Goal: Task Accomplishment & Management: Complete application form

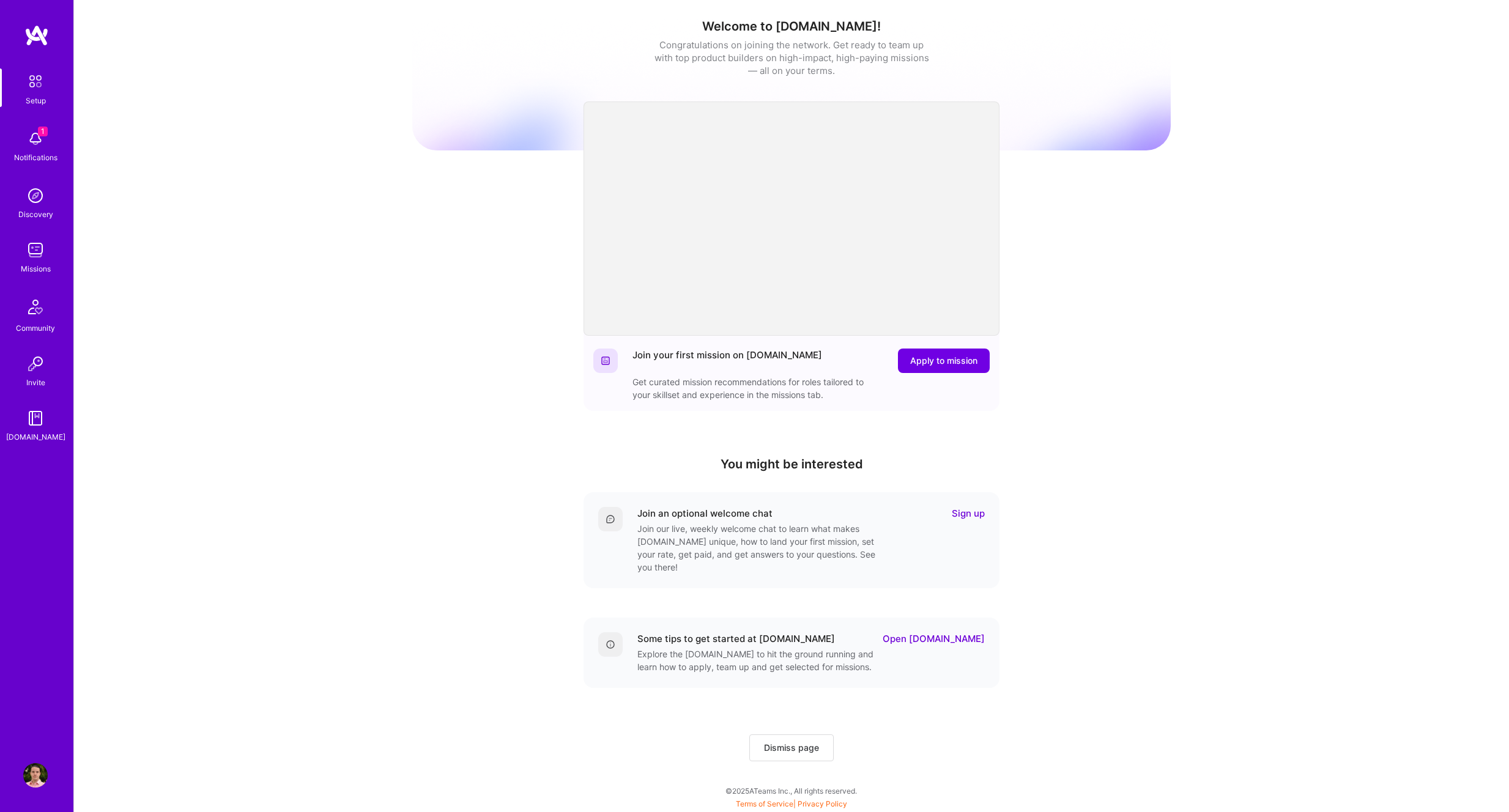
click at [18, 134] on div "1 Notifications" at bounding box center [35, 145] width 76 height 42
click at [32, 251] on img at bounding box center [35, 250] width 25 height 25
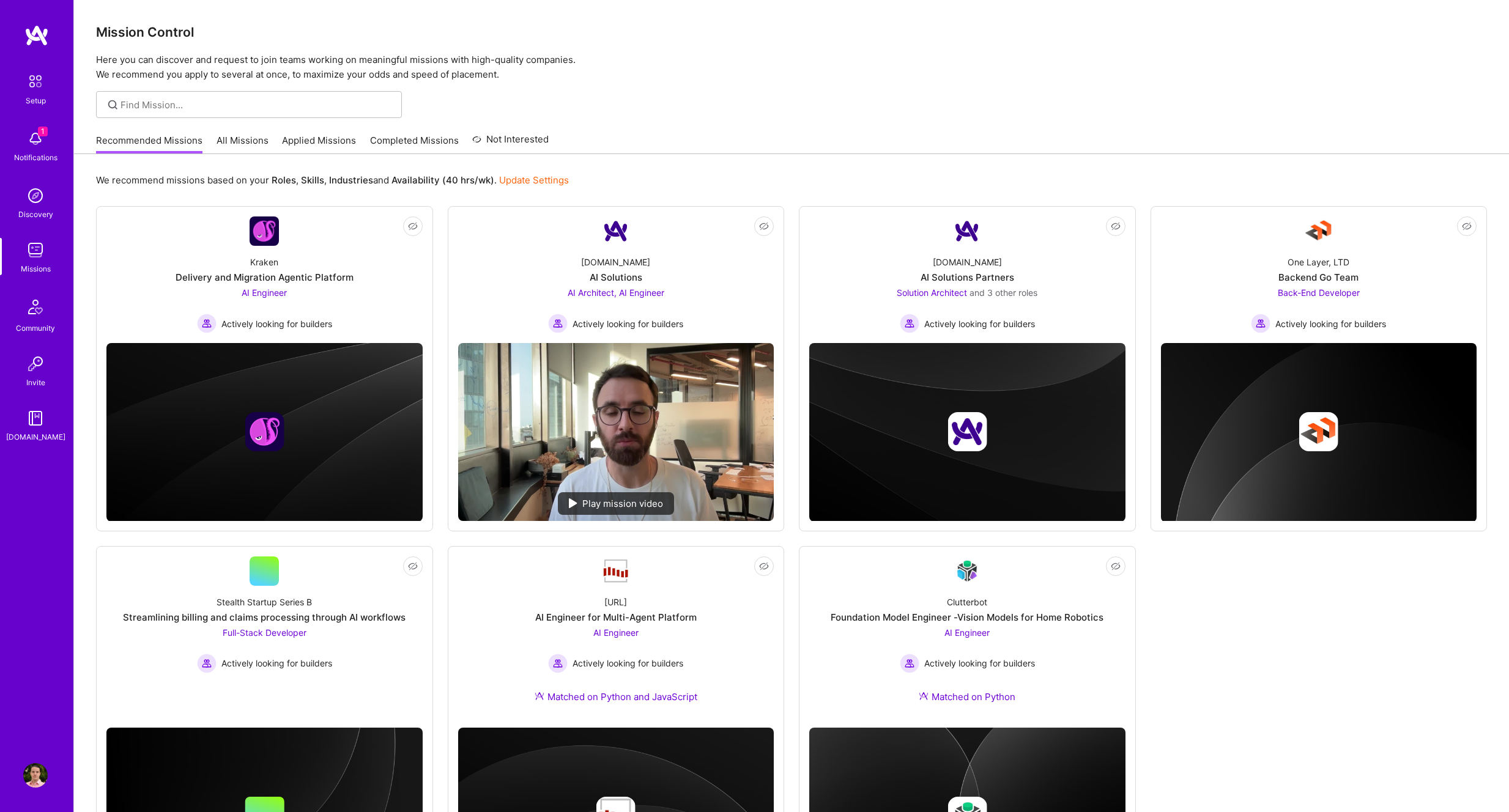
click at [304, 141] on link "Applied Missions" at bounding box center [319, 144] width 74 height 20
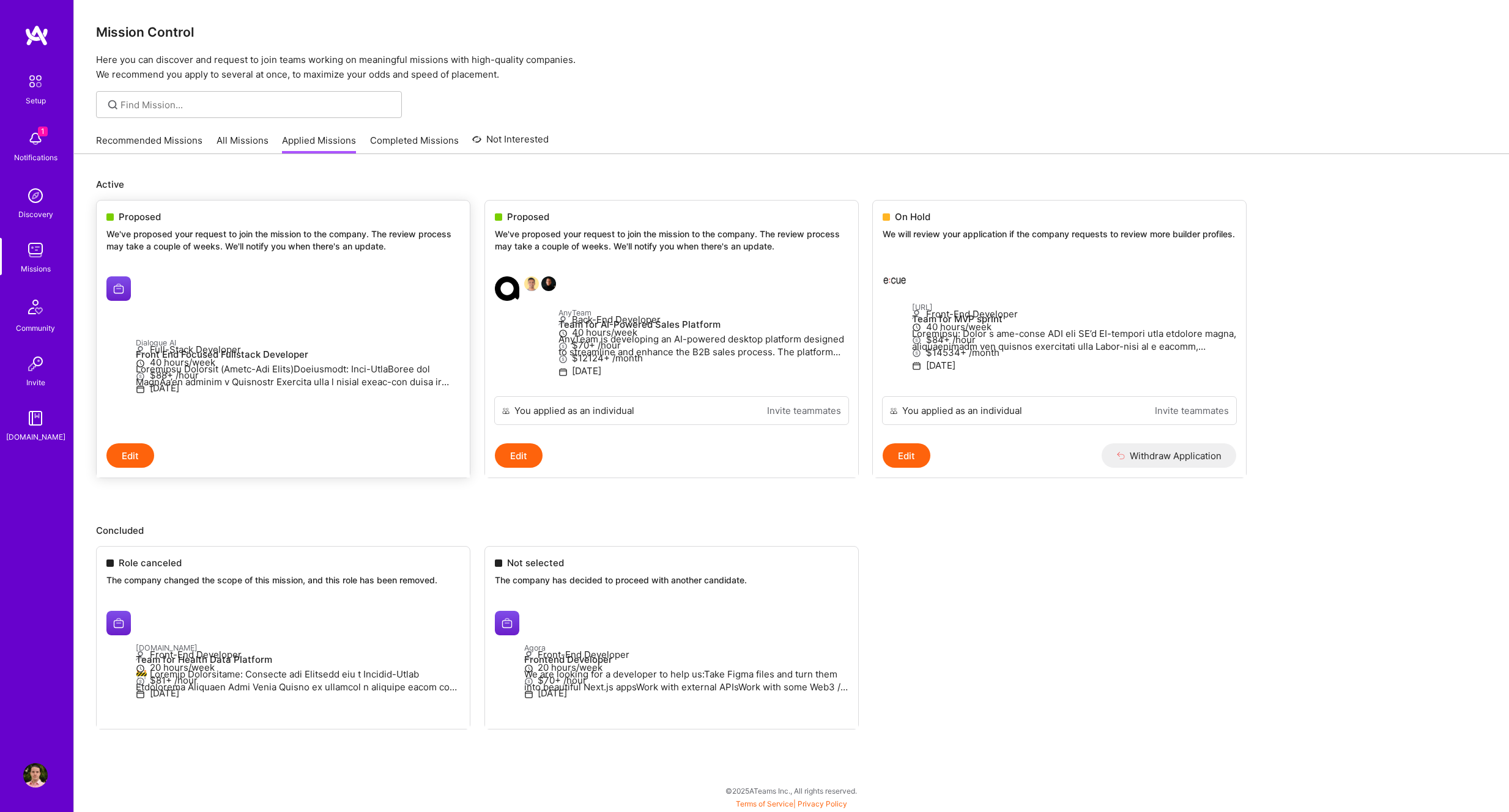
click at [136, 284] on div at bounding box center [121, 289] width 29 height 25
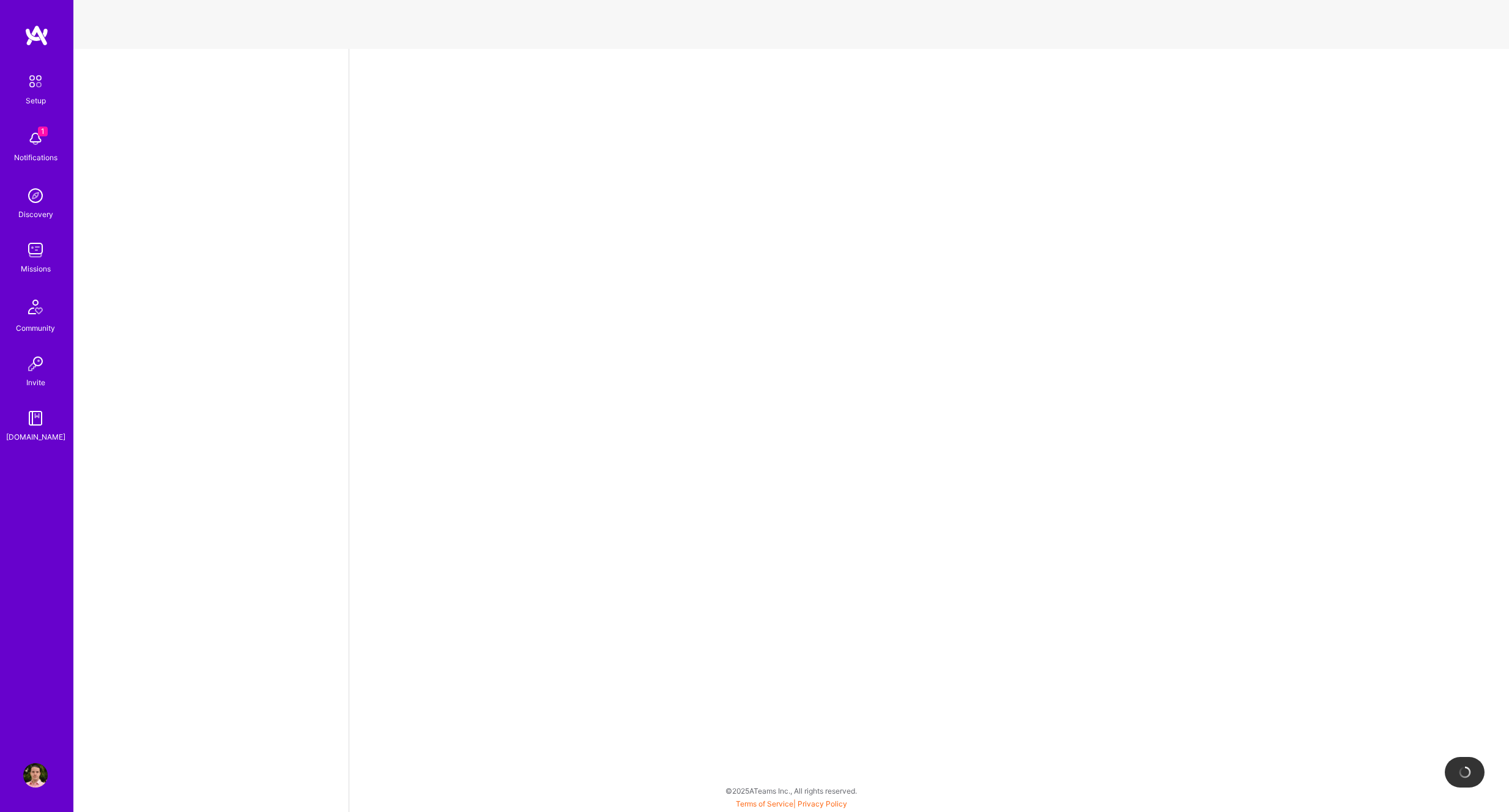
select select "NI"
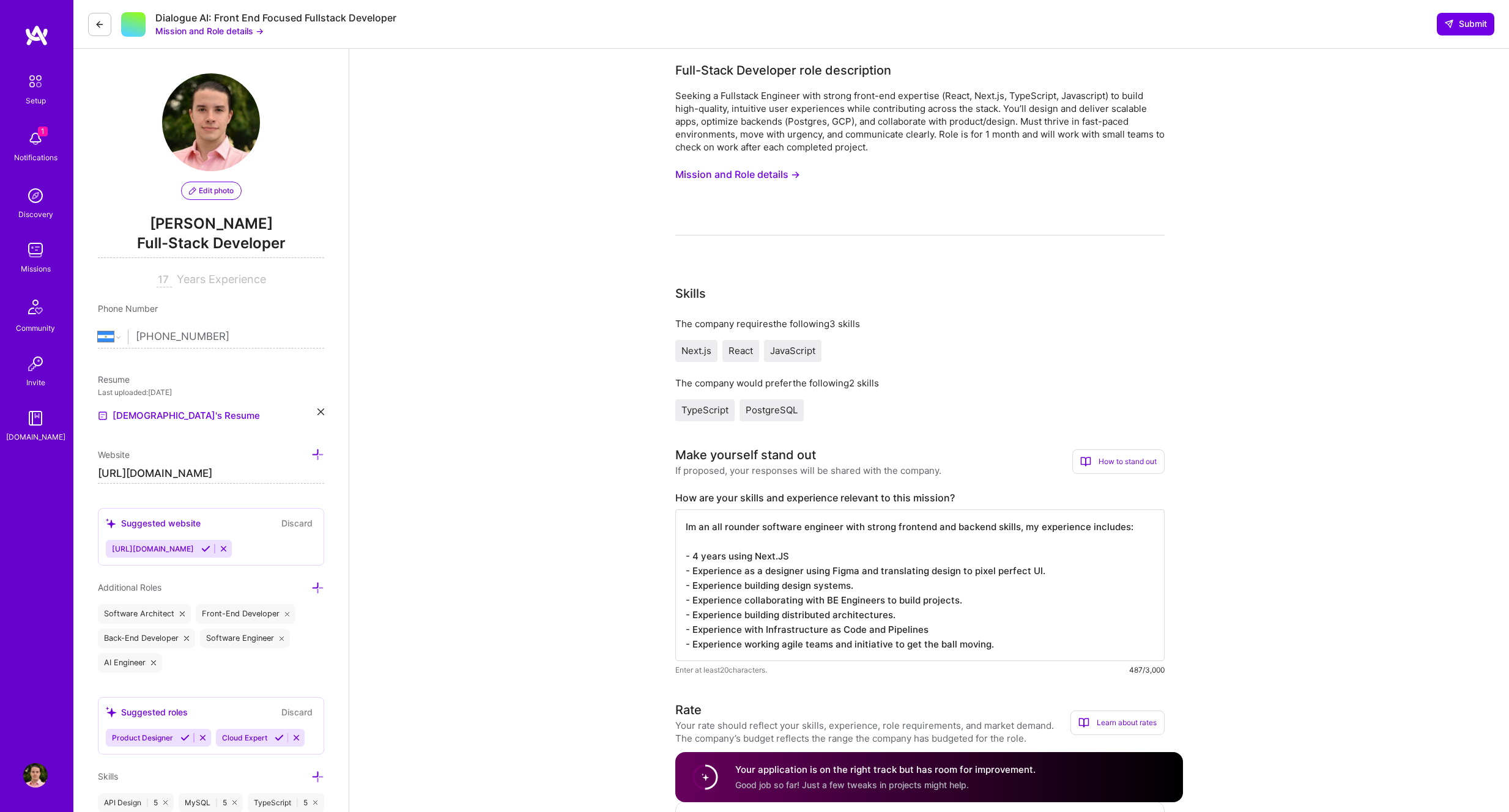
click at [748, 177] on button "Mission and Role details →" at bounding box center [737, 175] width 124 height 22
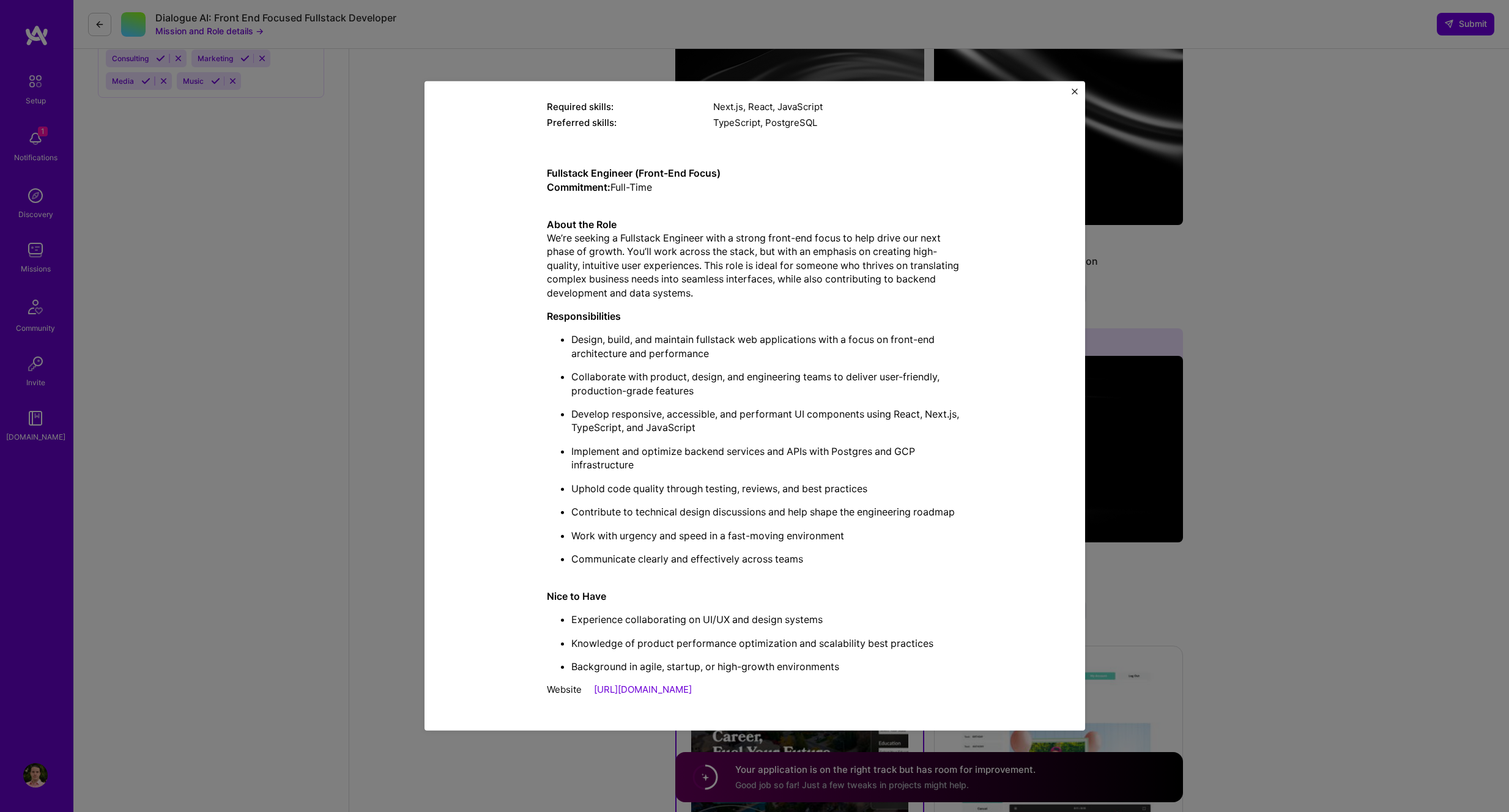
scroll to position [240, 0]
drag, startPoint x: 592, startPoint y: 509, endPoint x: 895, endPoint y: 515, distance: 303.1
click at [897, 514] on p "Contribute to technical design discussions and help shape the engineering roadm…" at bounding box center [767, 512] width 392 height 13
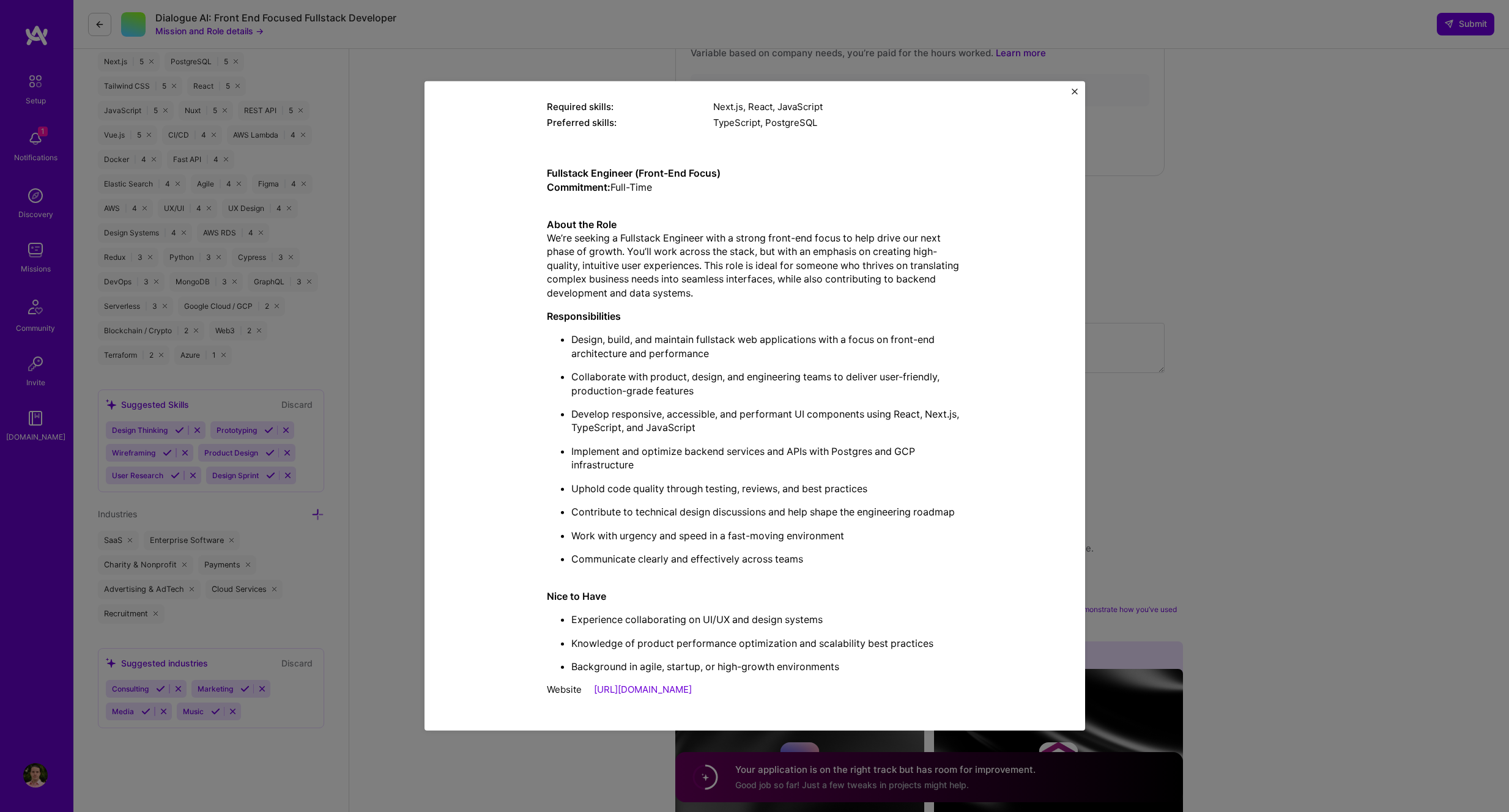
drag, startPoint x: 1292, startPoint y: 295, endPoint x: 1217, endPoint y: 314, distance: 77.4
click at [1292, 295] on div "Mission Description and Role Details Full-Stack Developer role description Seek…" at bounding box center [754, 406] width 1509 height 812
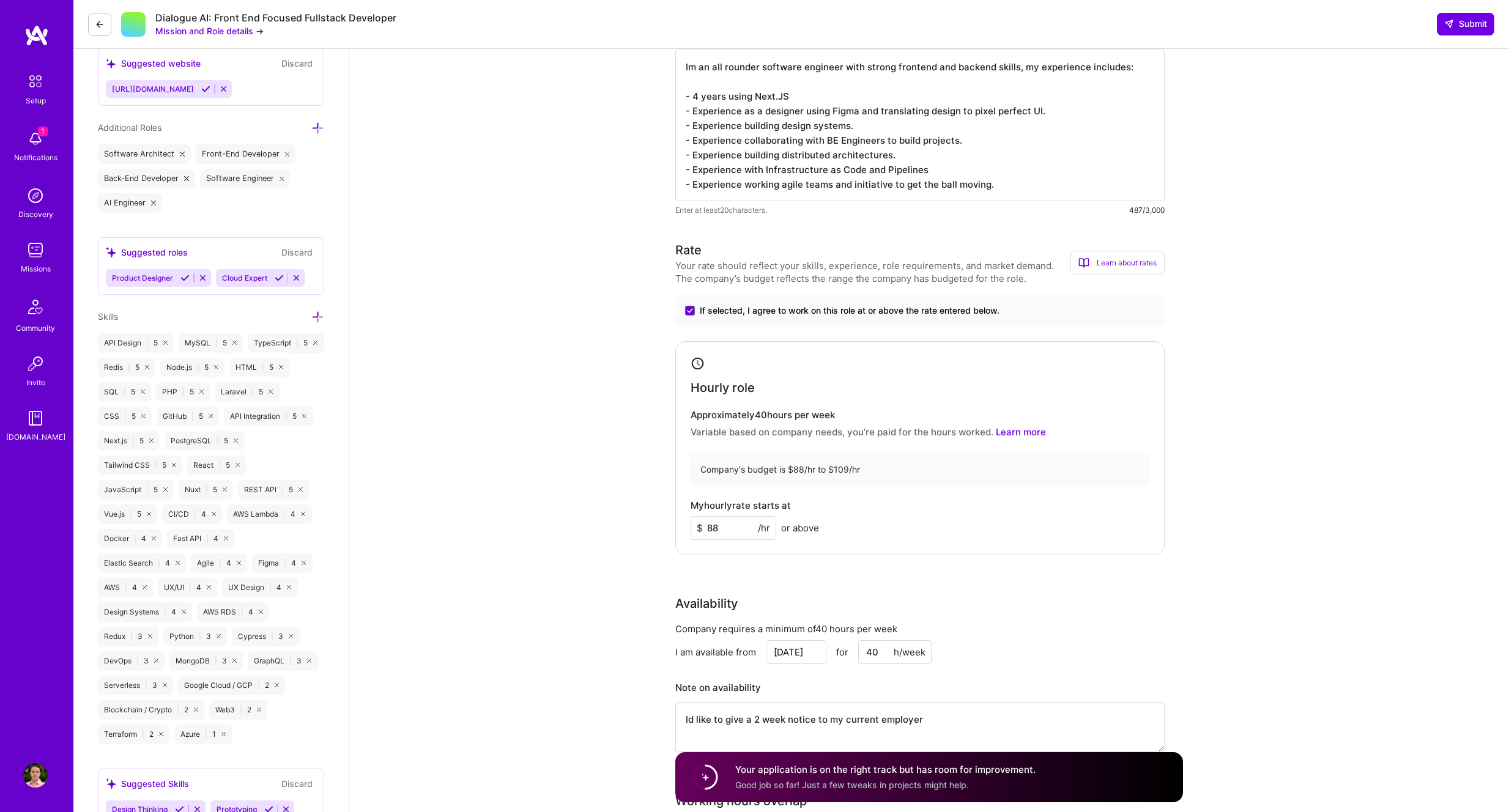
scroll to position [0, 0]
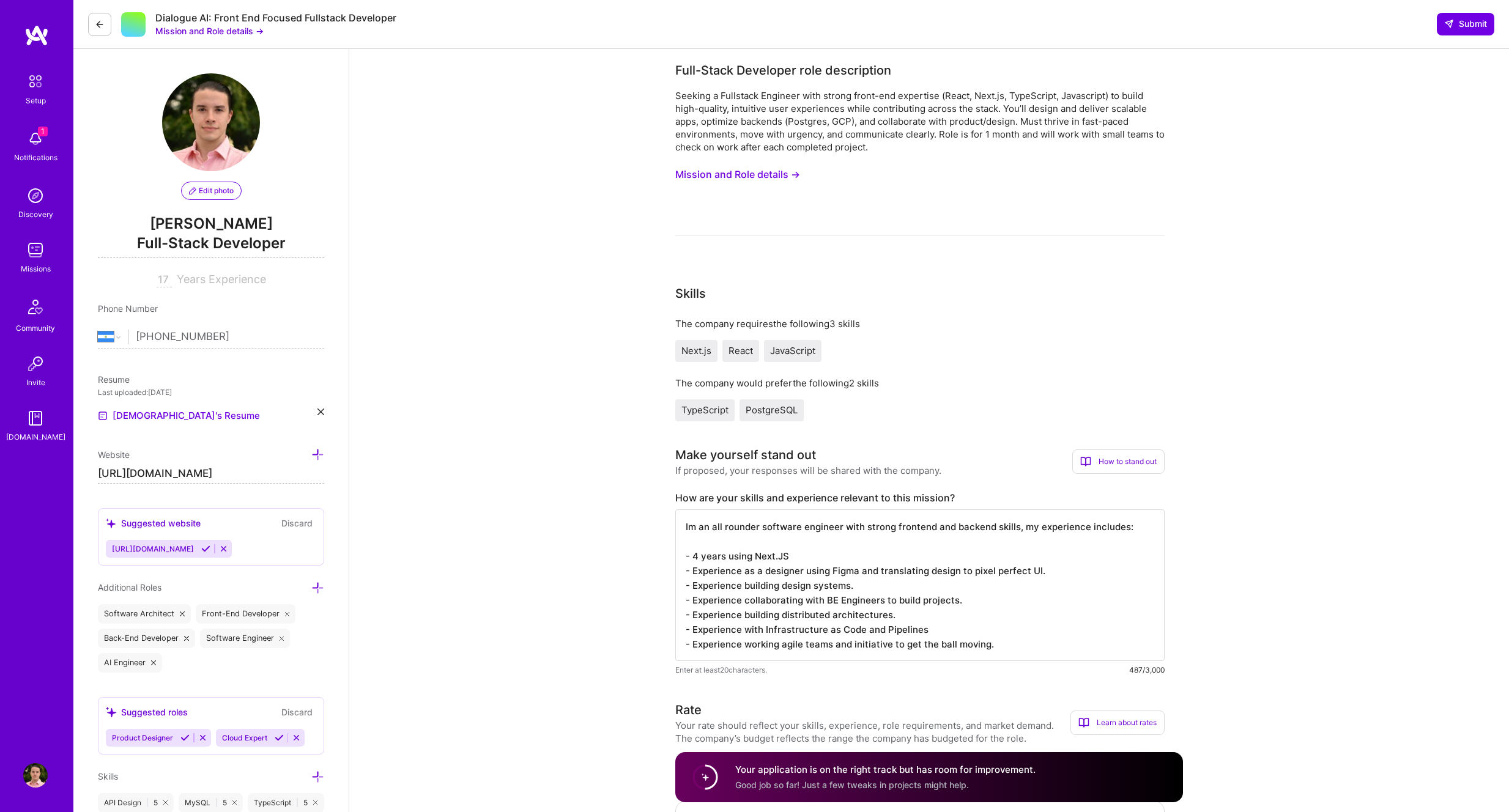
click at [777, 171] on button "Mission and Role details →" at bounding box center [737, 175] width 124 height 22
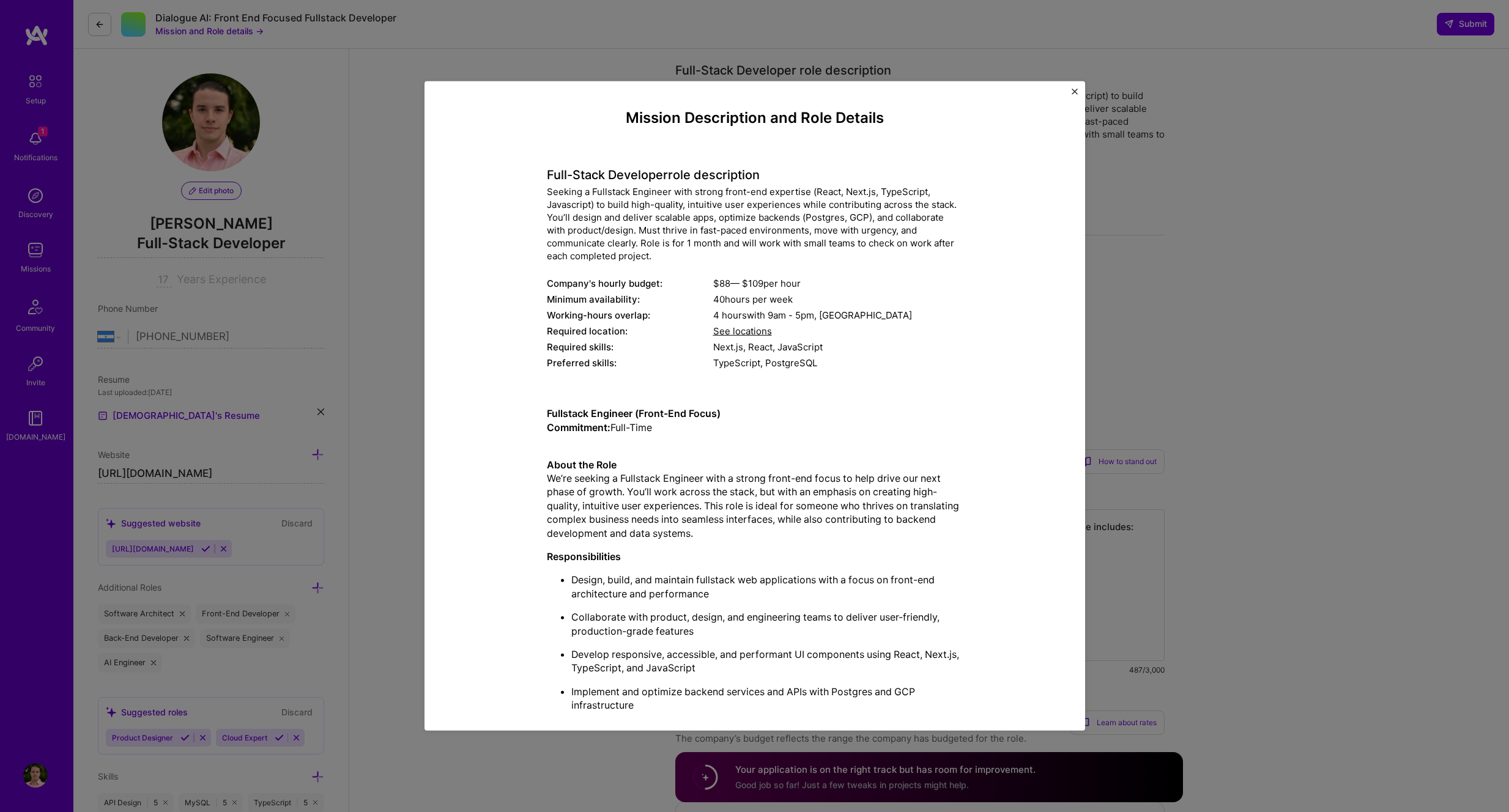
drag, startPoint x: 424, startPoint y: 85, endPoint x: 397, endPoint y: 78, distance: 27.9
click at [421, 82] on div "Mission Description and Role Details Full-Stack Developer role description Seek…" at bounding box center [754, 406] width 1509 height 812
click at [63, 27] on div "Mission Description and Role Details Full-Stack Developer role description Seek…" at bounding box center [754, 406] width 1509 height 812
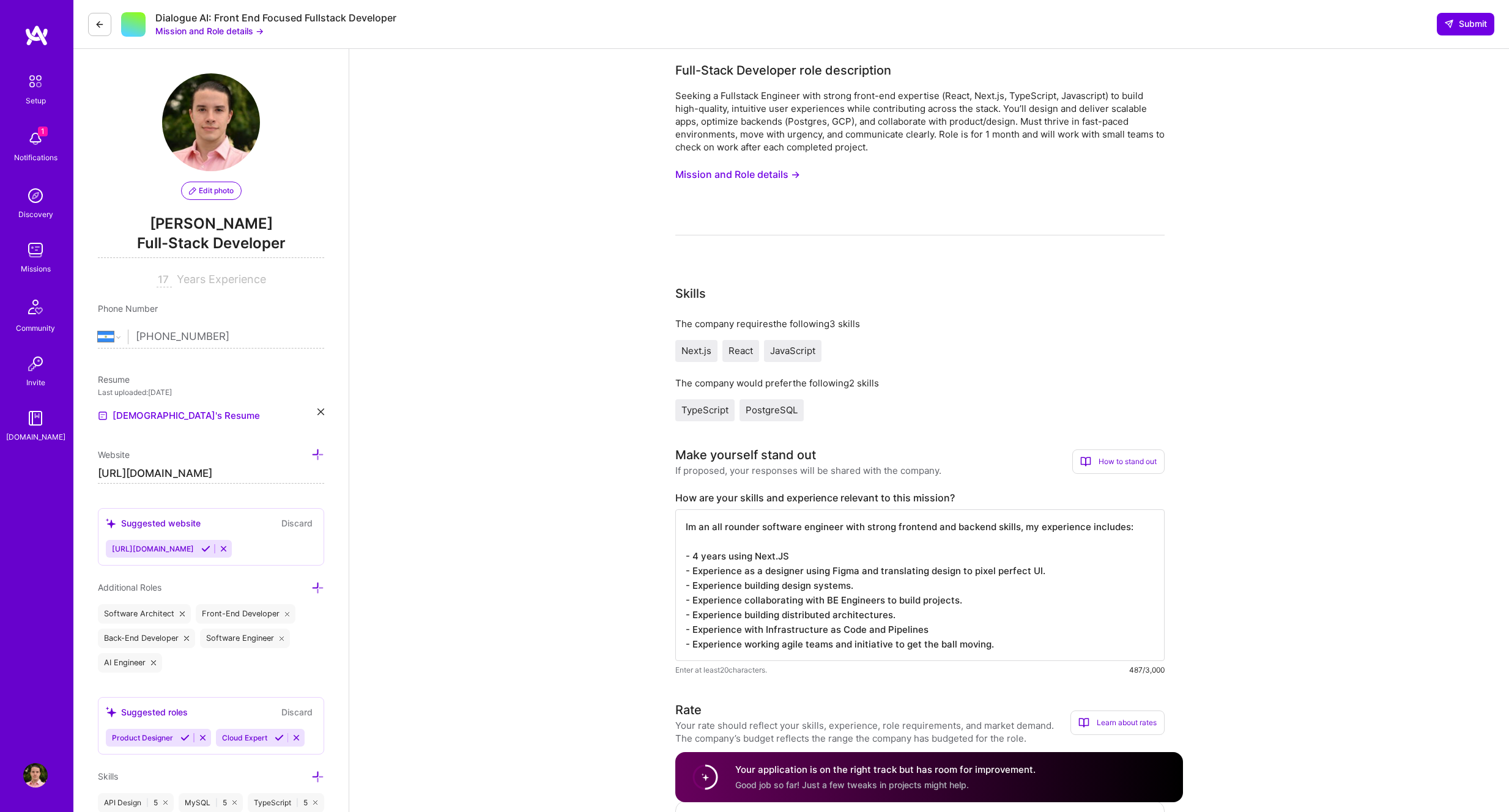
click at [192, 31] on button "Mission and Role details →" at bounding box center [209, 31] width 108 height 13
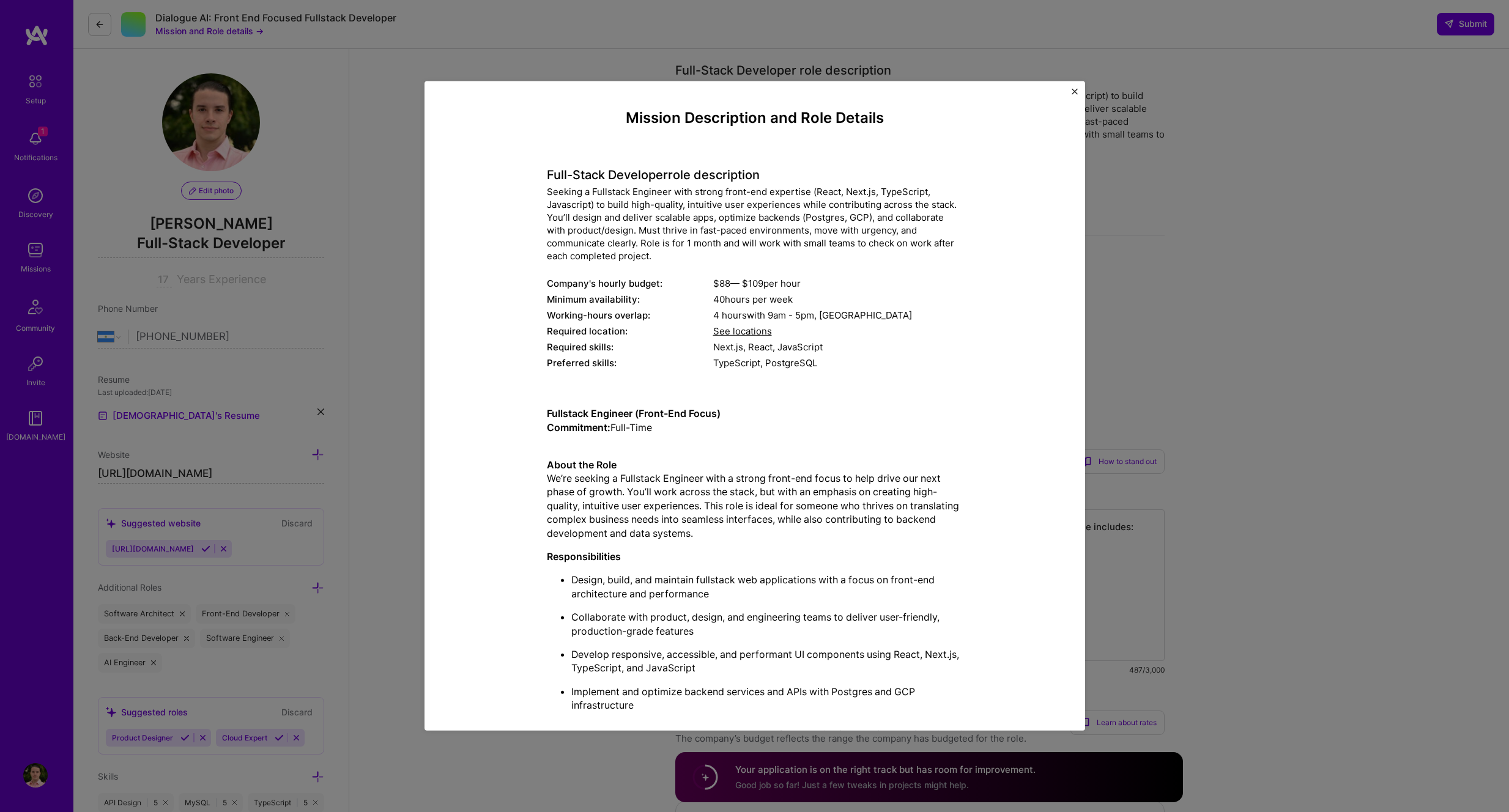
click at [333, 91] on div "Mission Description and Role Details Full-Stack Developer role description Seek…" at bounding box center [754, 406] width 1509 height 812
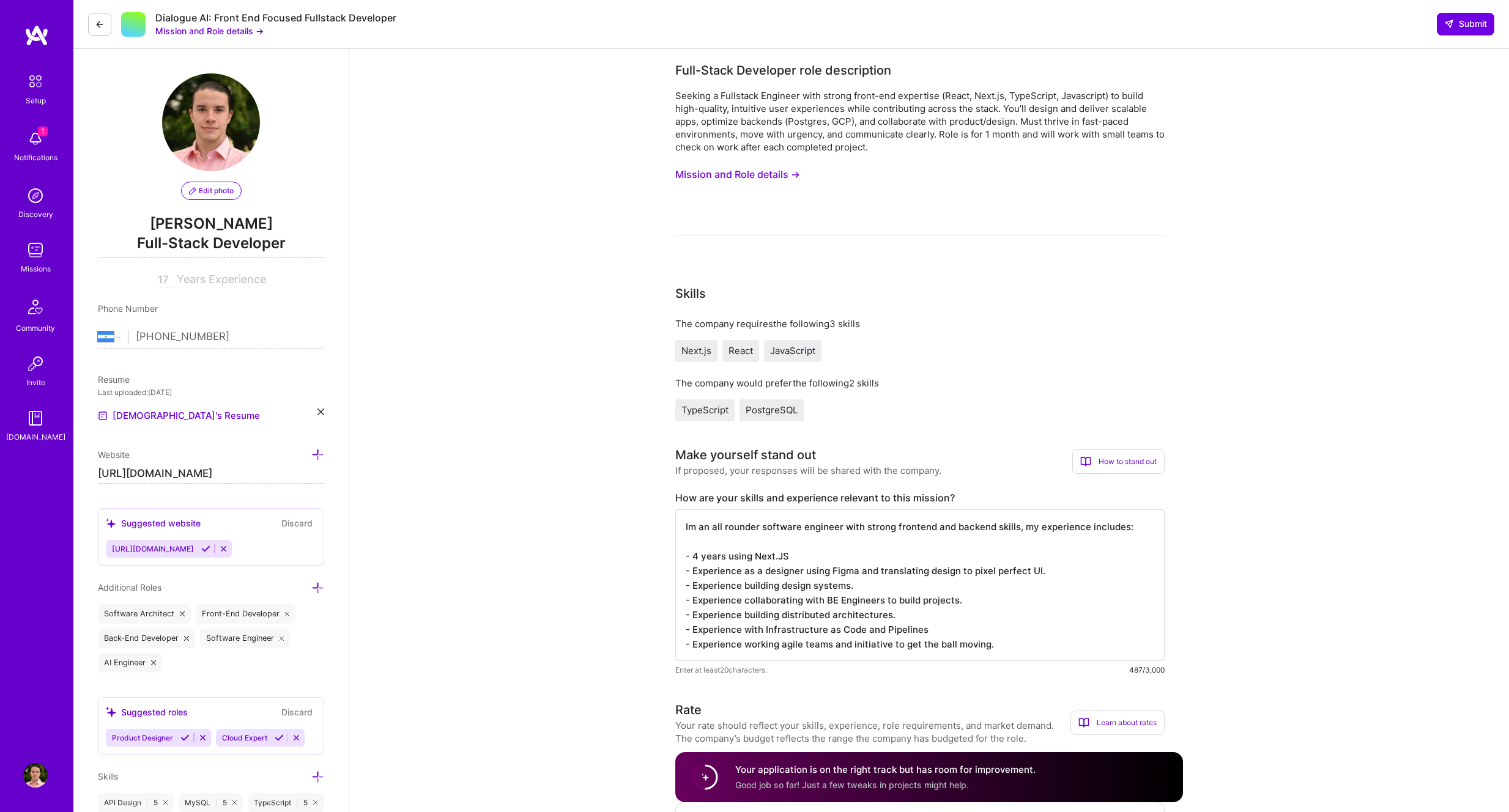
click at [29, 259] on img at bounding box center [35, 250] width 25 height 25
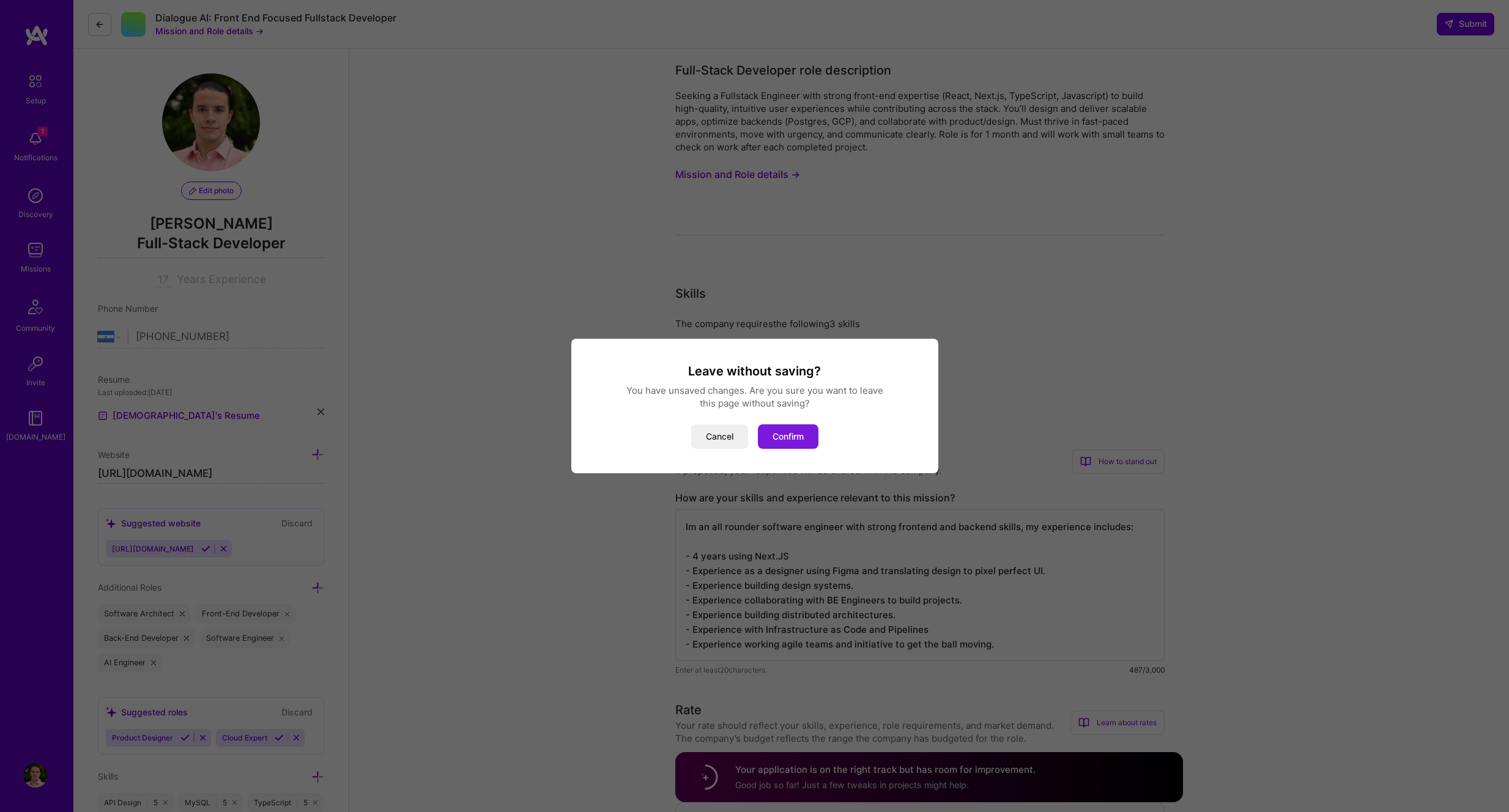
click at [795, 433] on button "Confirm" at bounding box center [788, 436] width 61 height 25
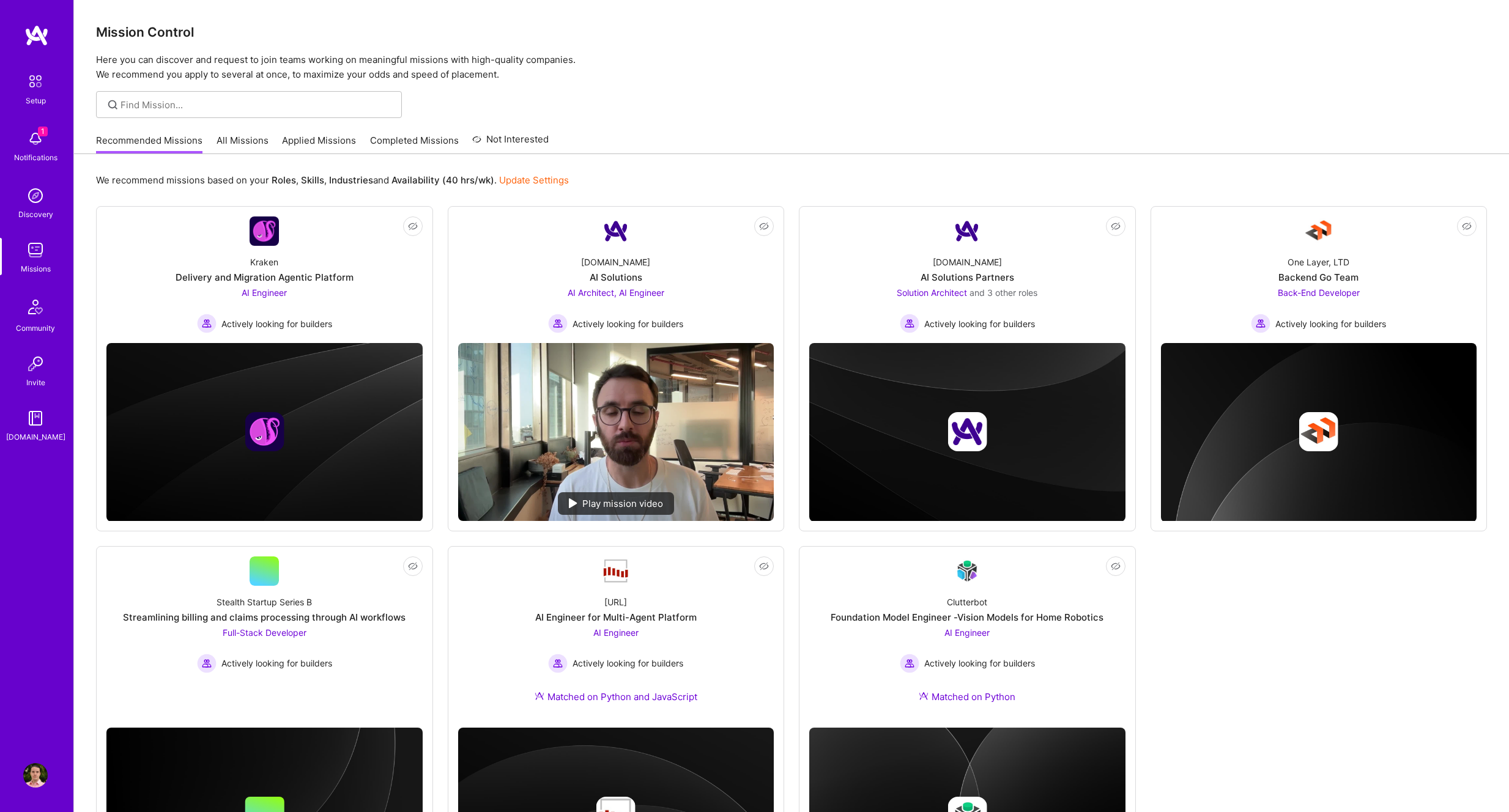
click at [330, 154] on div "We recommend missions based on your Roles , Skills , Industries and Availabilit…" at bounding box center [791, 550] width 1435 height 790
click at [328, 148] on link "Applied Missions" at bounding box center [319, 144] width 74 height 20
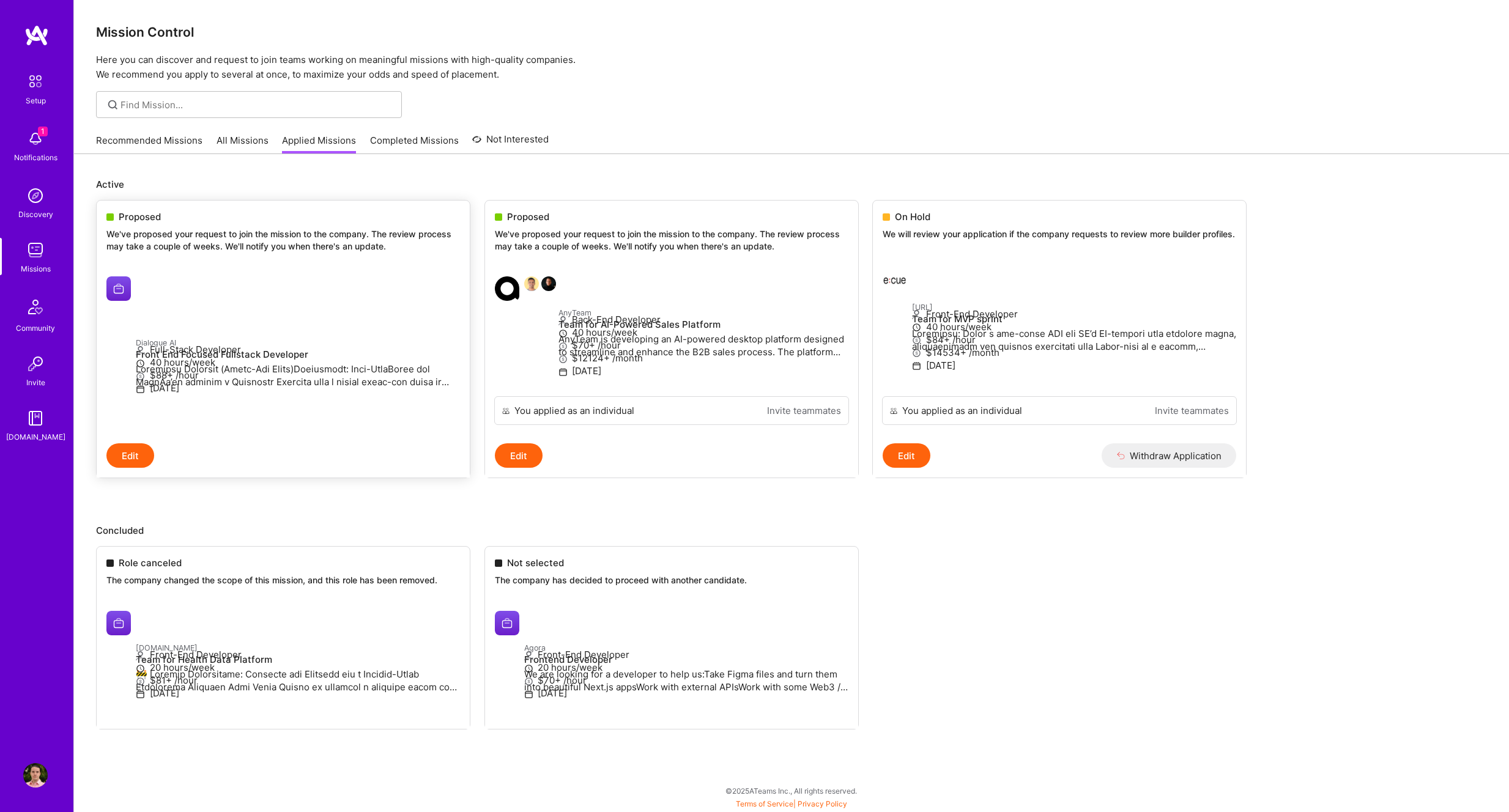
click at [297, 363] on p at bounding box center [298, 376] width 324 height 25
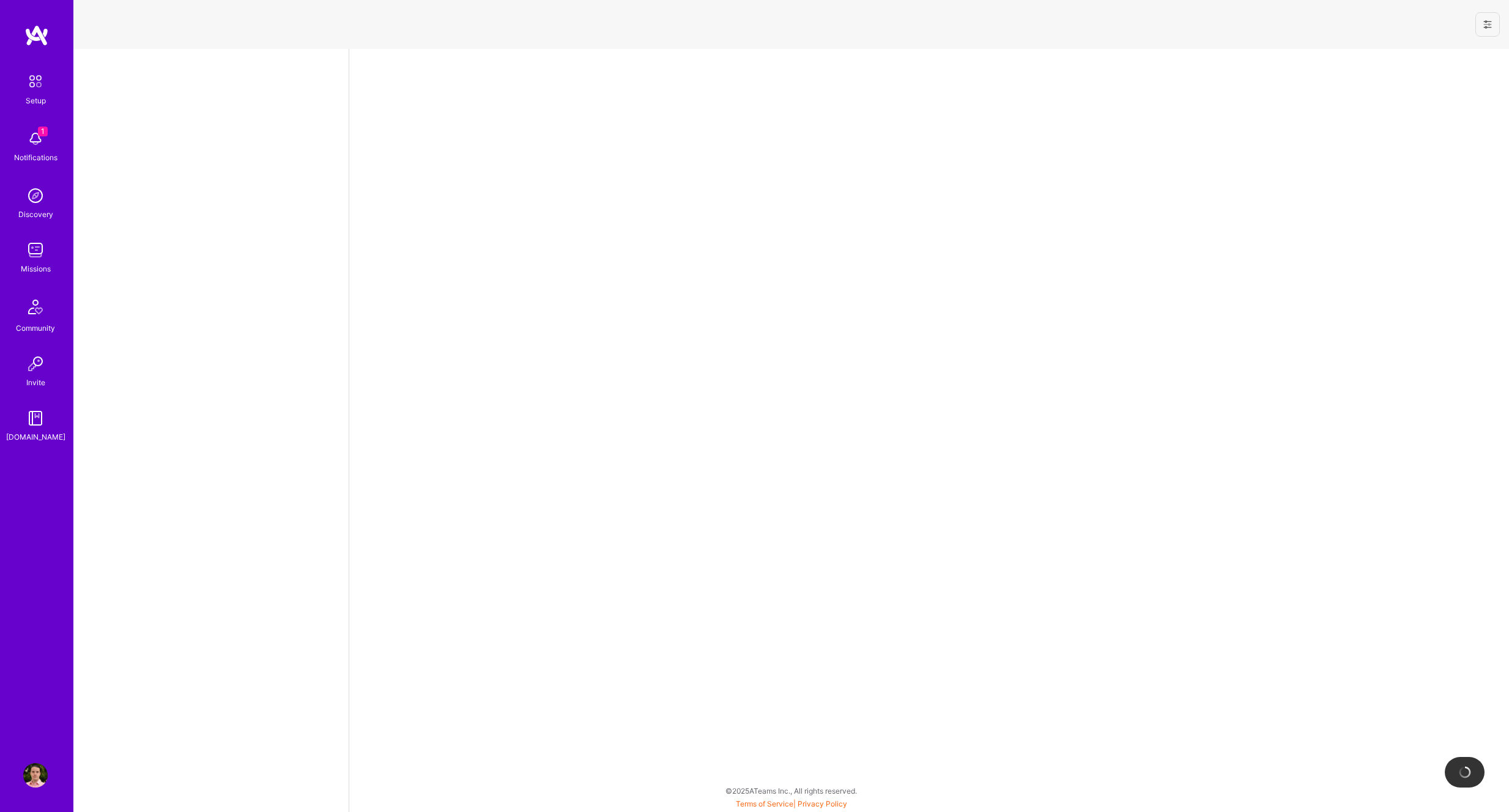
select select "NI"
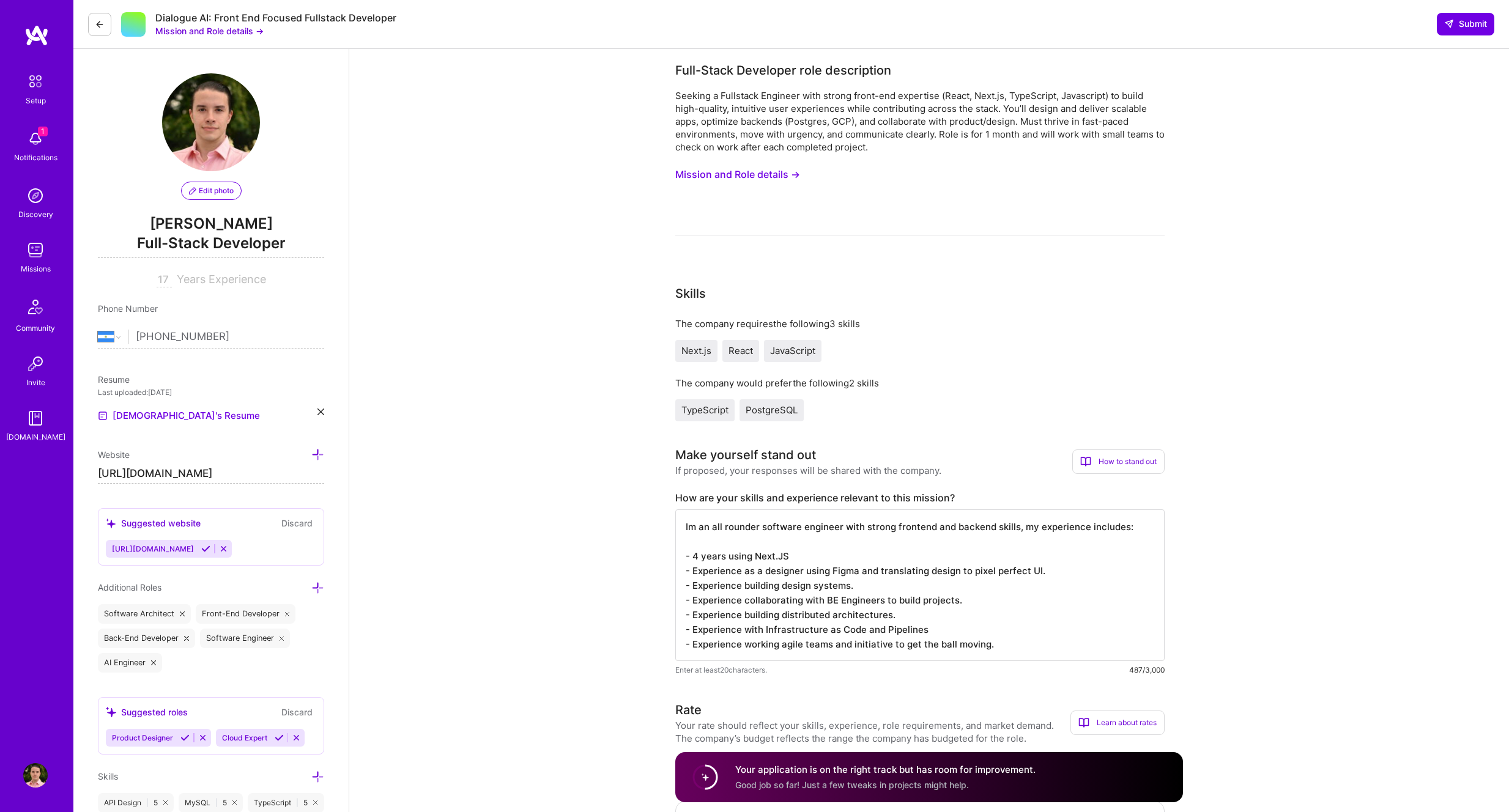
click at [774, 171] on button "Mission and Role details →" at bounding box center [737, 175] width 124 height 22
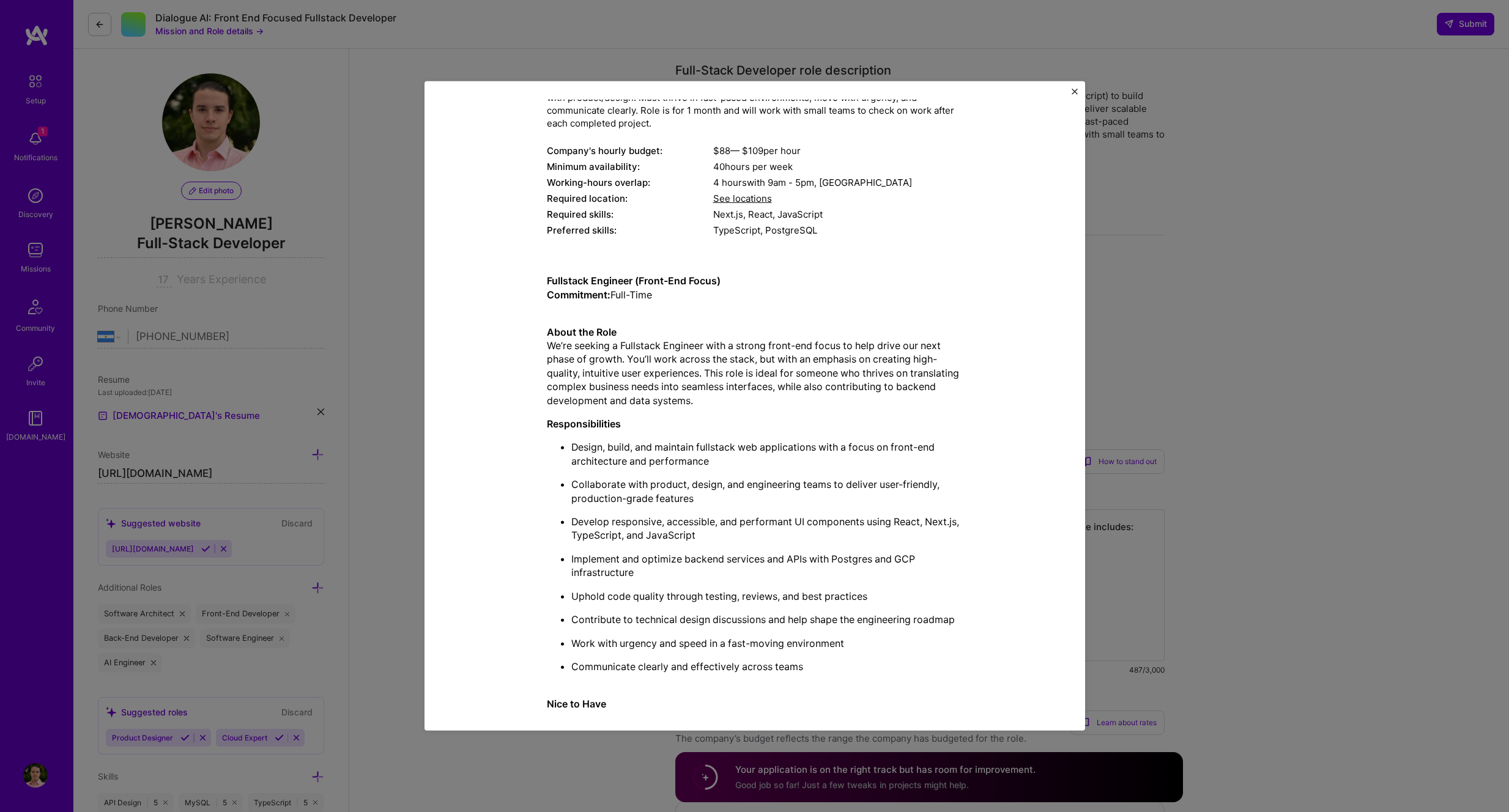
scroll to position [240, 0]
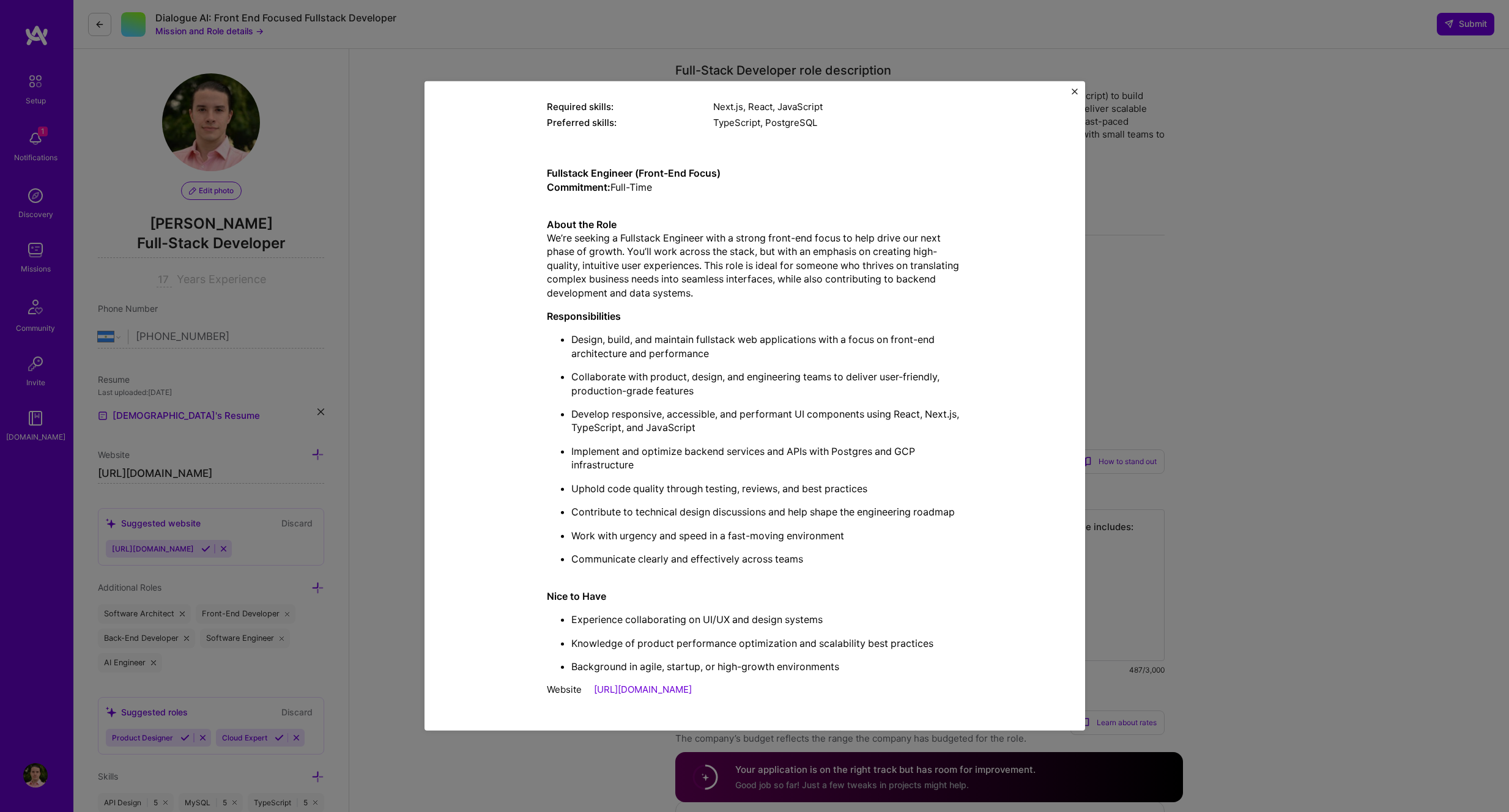
click at [1076, 88] on div "Mission Description and Role Details Full-Stack Developer role description Seek…" at bounding box center [754, 406] width 661 height 649
drag, startPoint x: 1222, startPoint y: 154, endPoint x: 1214, endPoint y: 151, distance: 8.5
click at [1222, 154] on div "Mission Description and Role Details Full-Stack Developer role description Seek…" at bounding box center [754, 406] width 1509 height 812
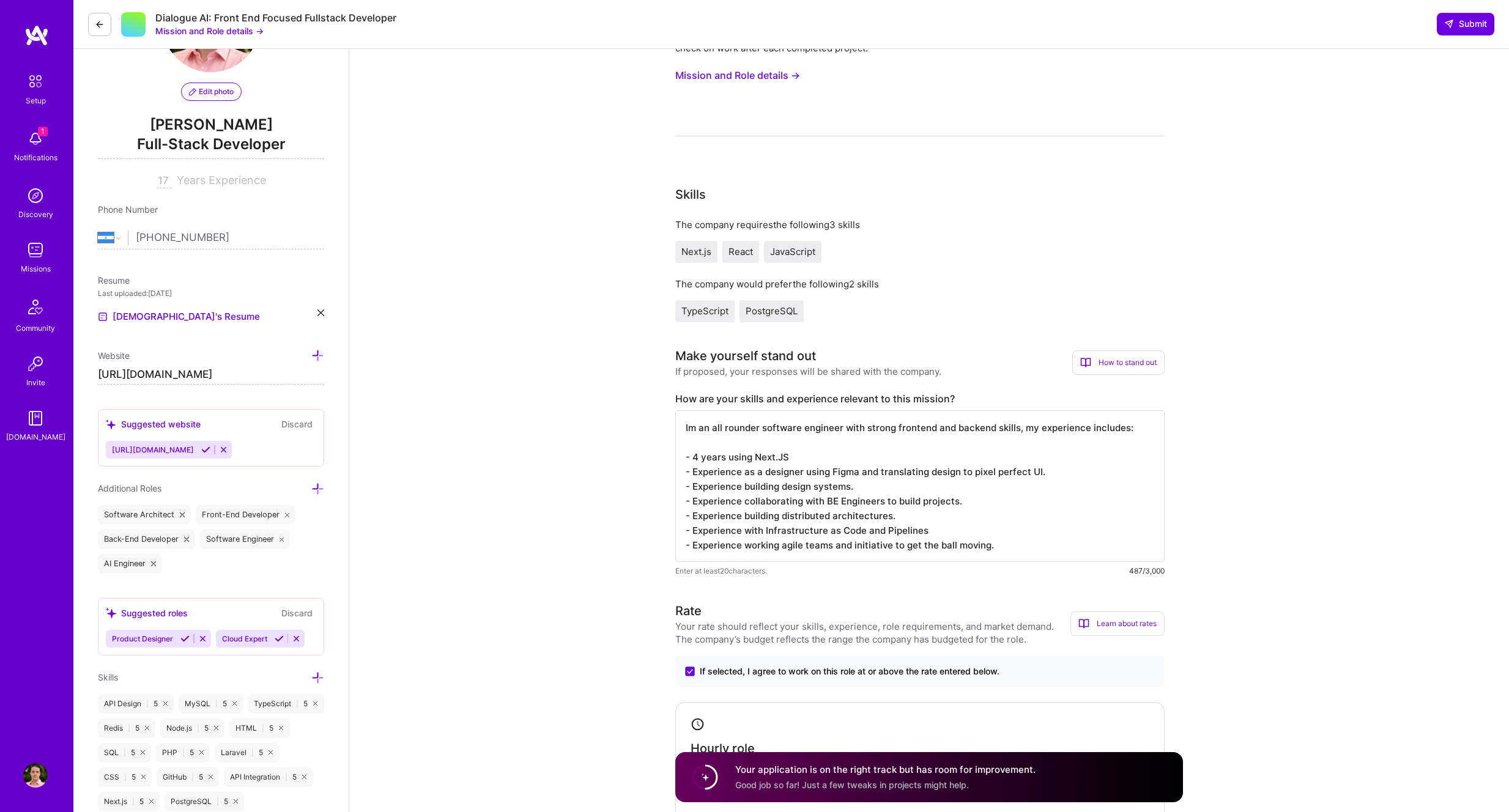
scroll to position [0, 0]
